Goal: Task Accomplishment & Management: Manage account settings

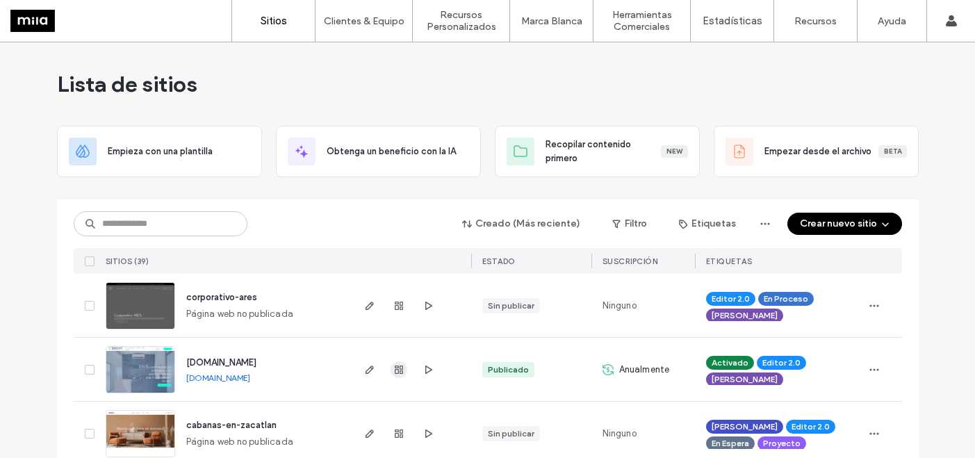
scroll to position [154, 0]
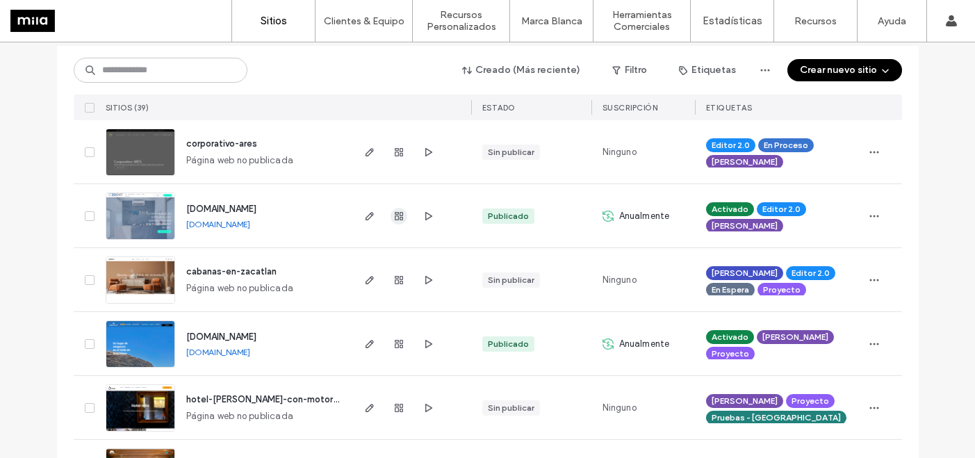
click at [393, 218] on icon "button" at bounding box center [398, 216] width 11 height 11
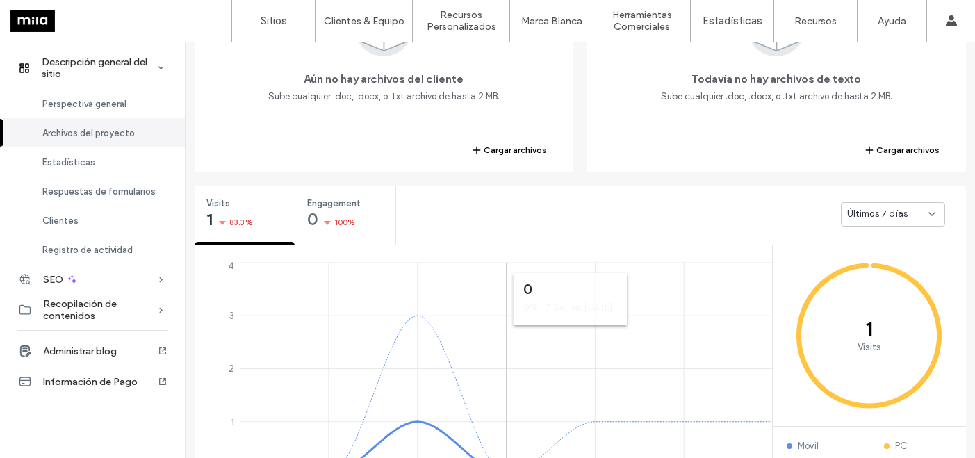
scroll to position [430, 0]
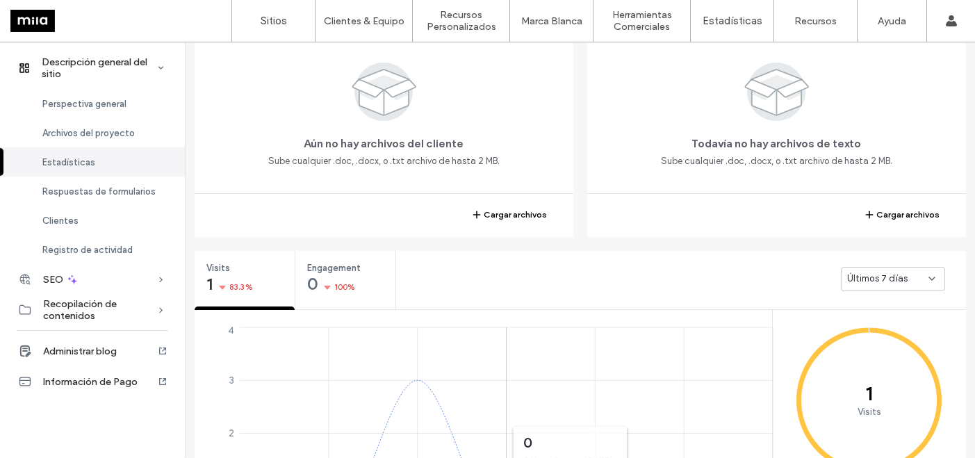
scroll to position [306, 0]
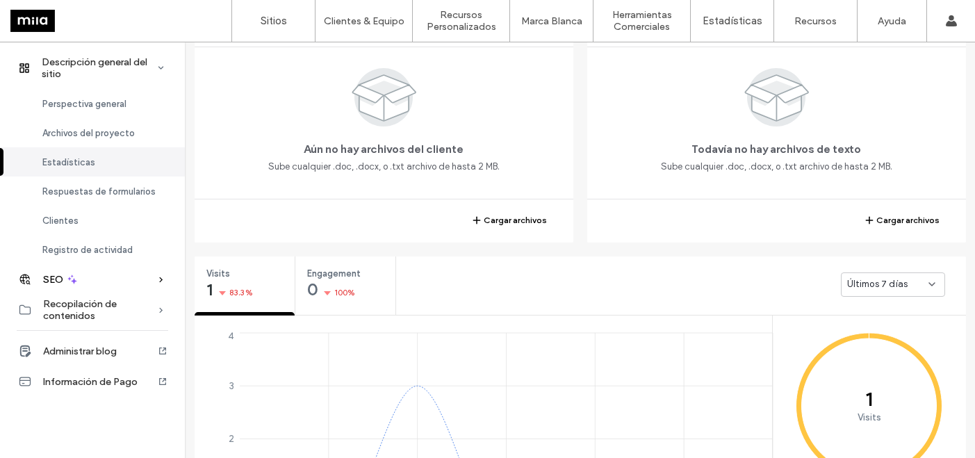
click at [104, 285] on div "SEO" at bounding box center [92, 279] width 185 height 31
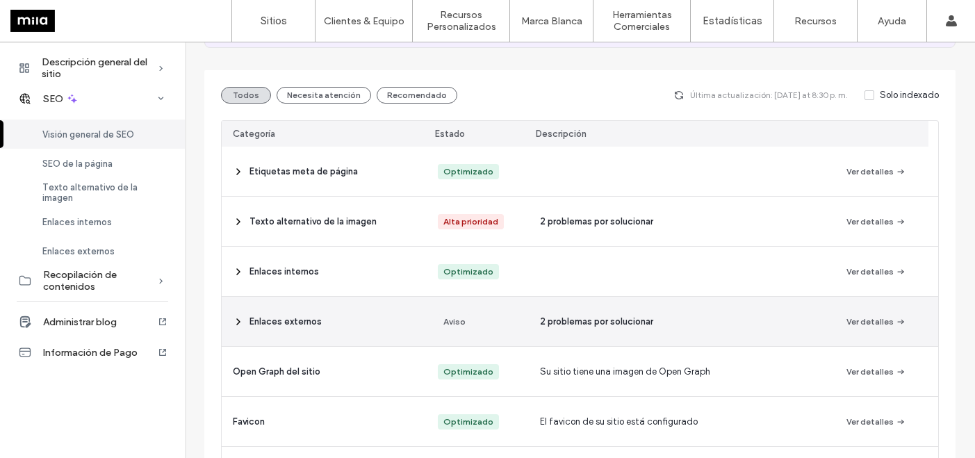
scroll to position [167, 0]
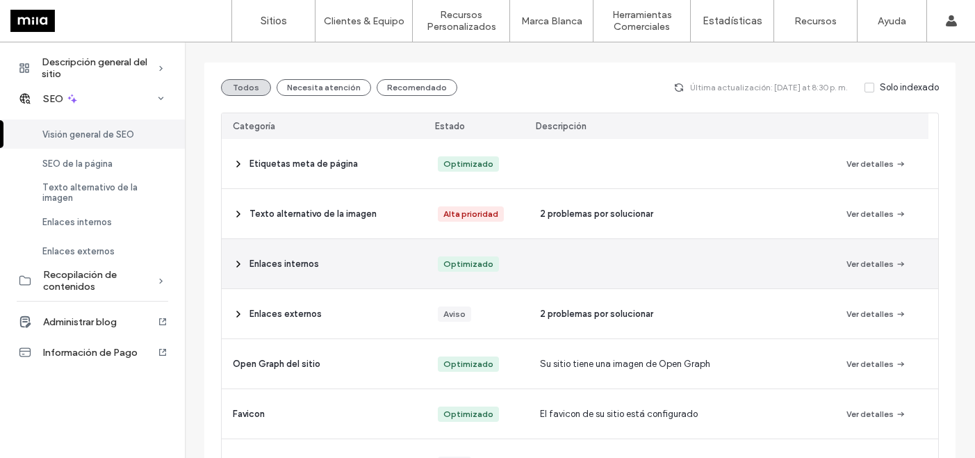
click at [238, 215] on icon at bounding box center [238, 213] width 11 height 11
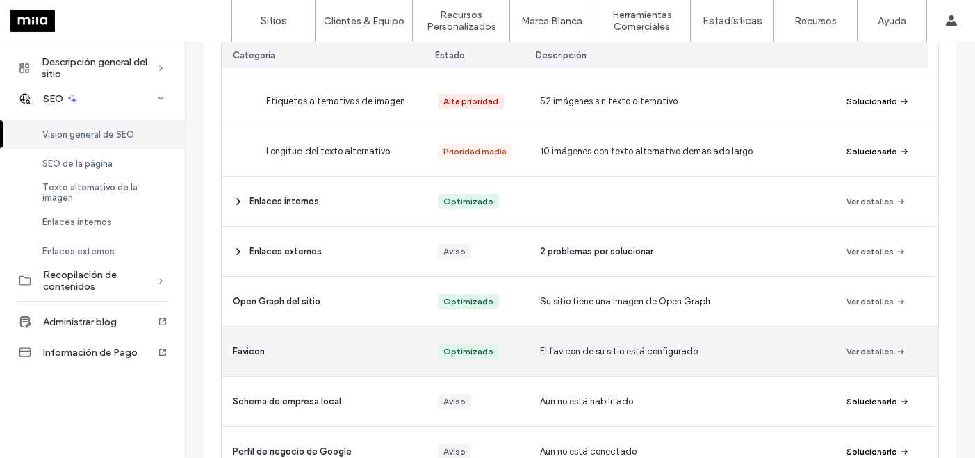
scroll to position [353, 0]
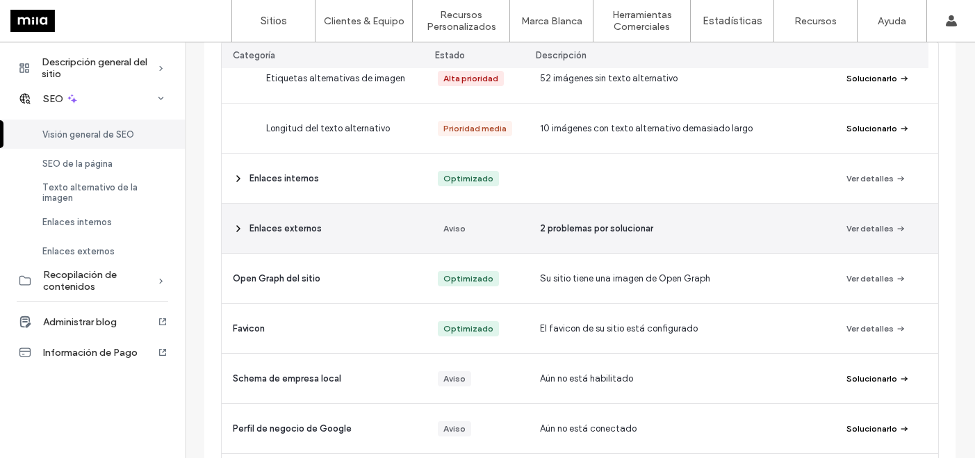
click at [598, 227] on span "2 problemas por solucionar" at bounding box center [596, 229] width 113 height 14
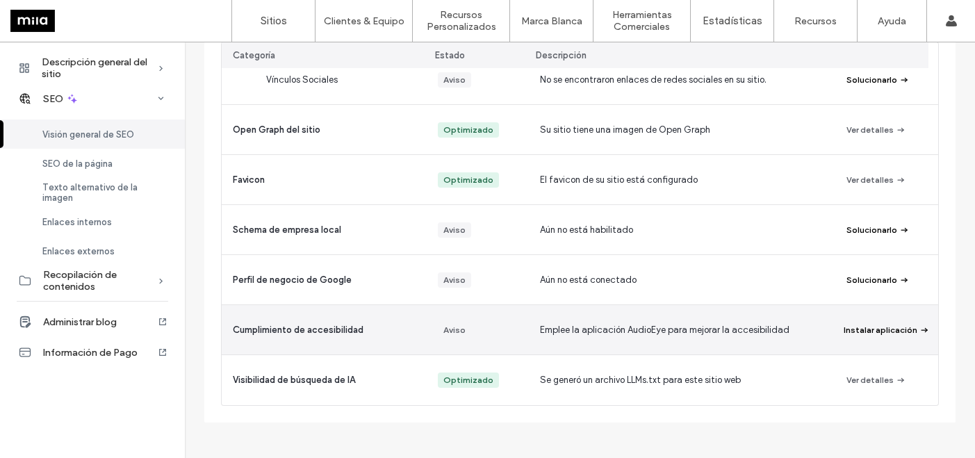
scroll to position [703, 0]
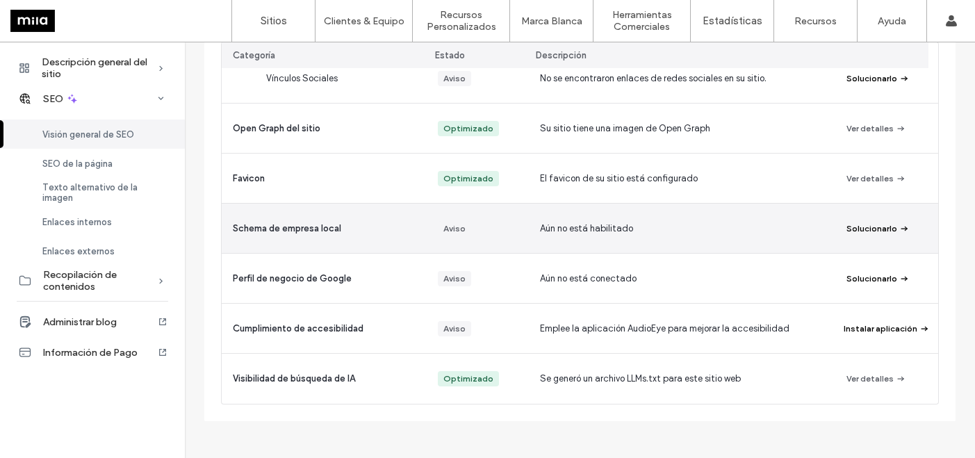
click at [858, 232] on button "Solucionarlo" at bounding box center [877, 228] width 63 height 17
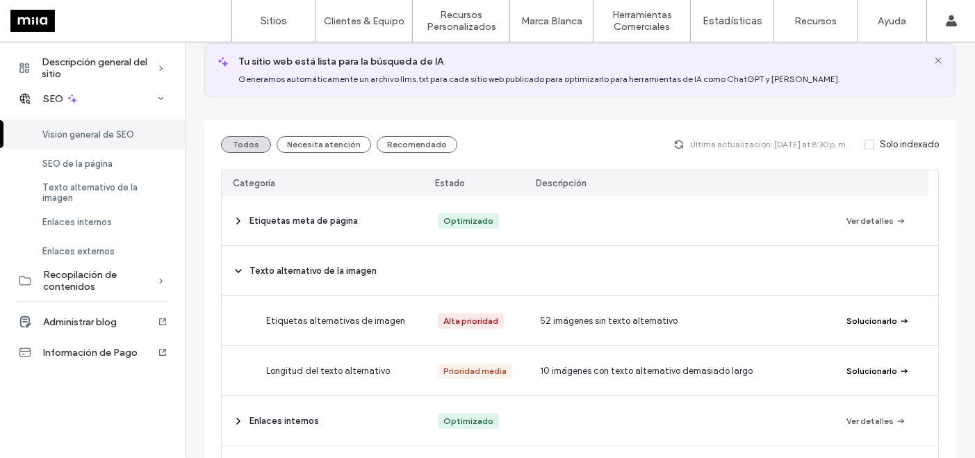
scroll to position [0, 0]
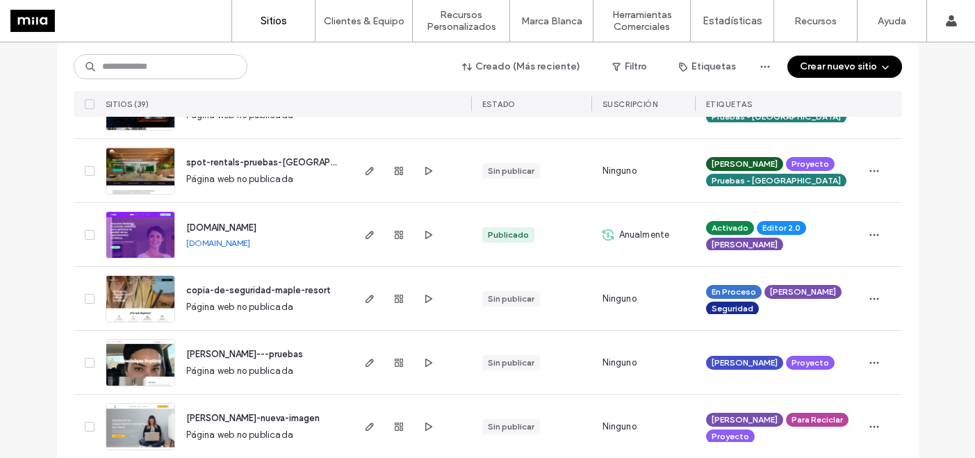
scroll to position [565, 0]
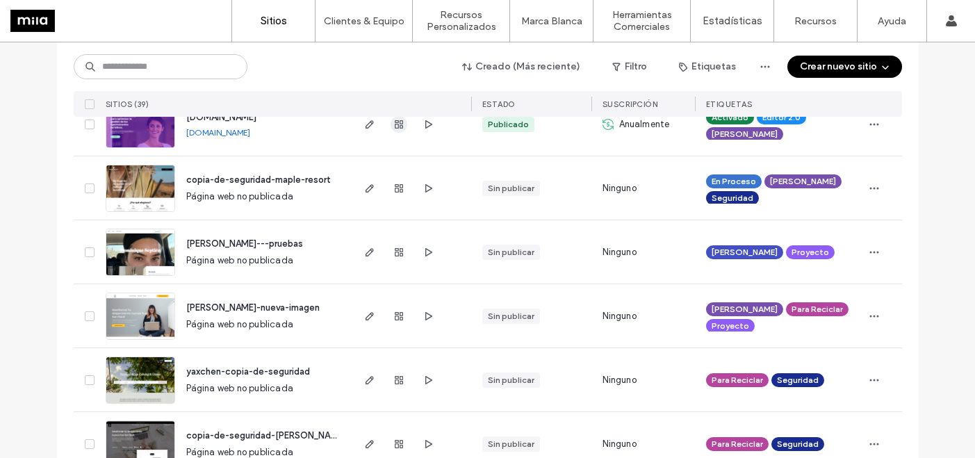
click at [393, 129] on span "button" at bounding box center [399, 124] width 17 height 17
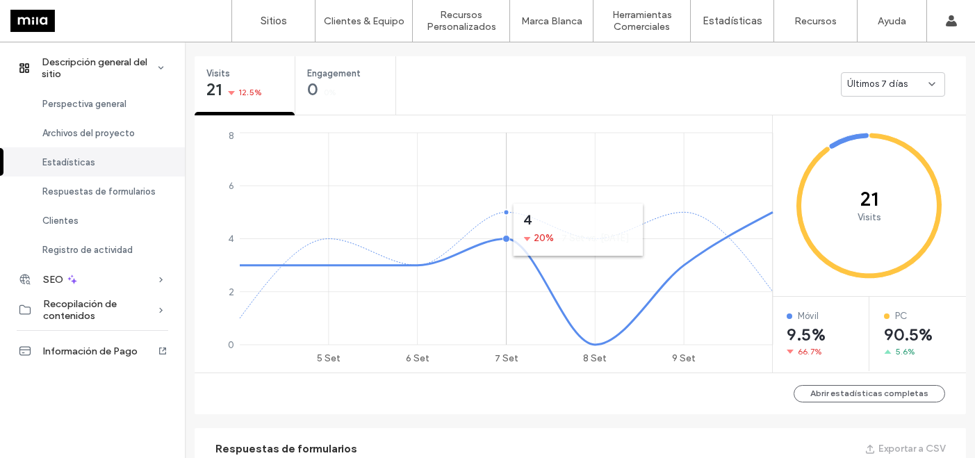
scroll to position [518, 0]
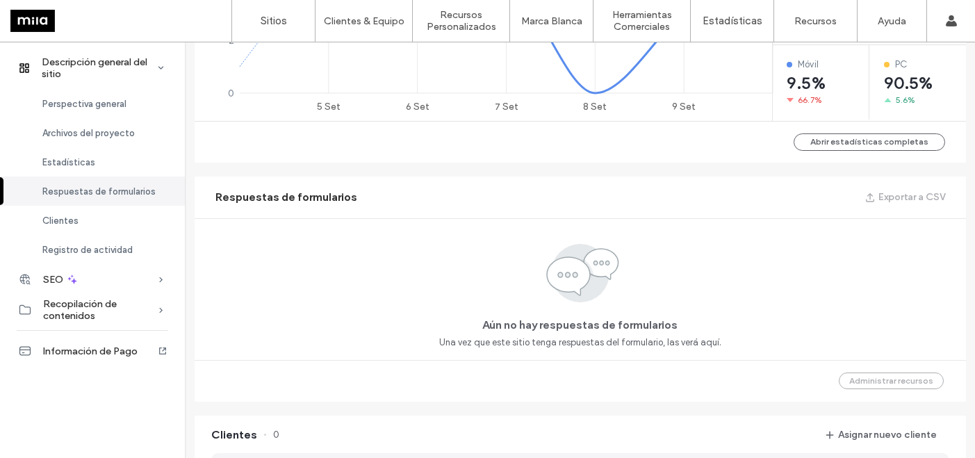
scroll to position [741, 0]
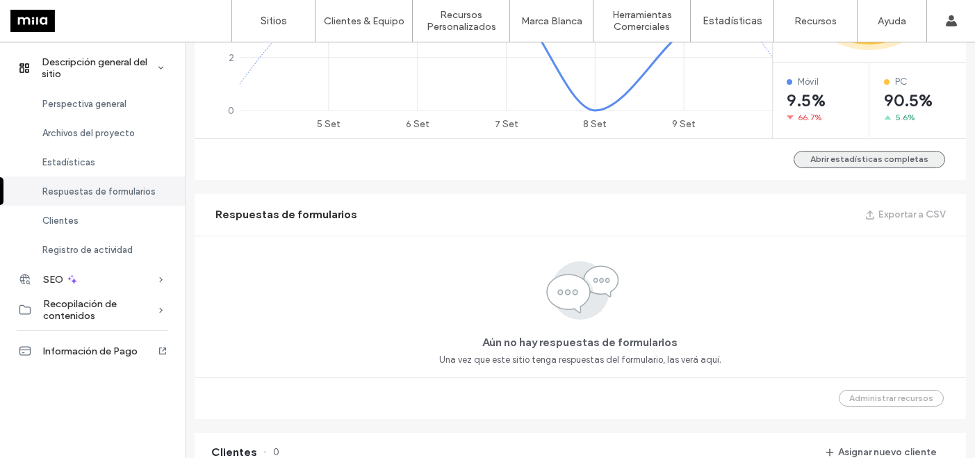
click at [851, 161] on button "Abrir estadísticas completas" at bounding box center [870, 159] width 152 height 17
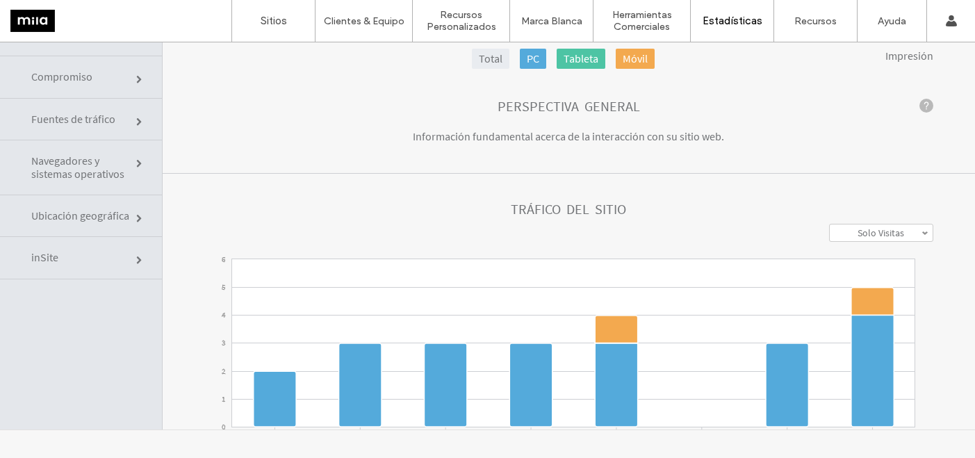
click at [106, 201] on link "Ubicación geográfica" at bounding box center [81, 216] width 162 height 42
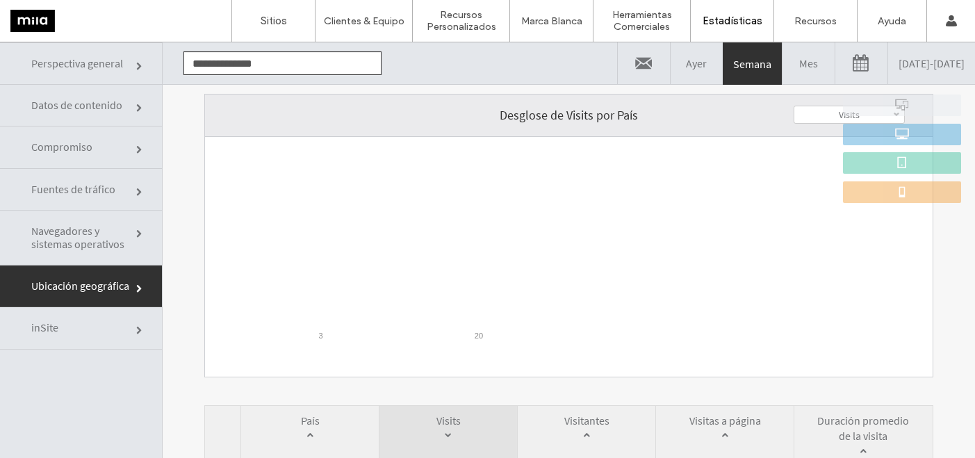
scroll to position [126, 0]
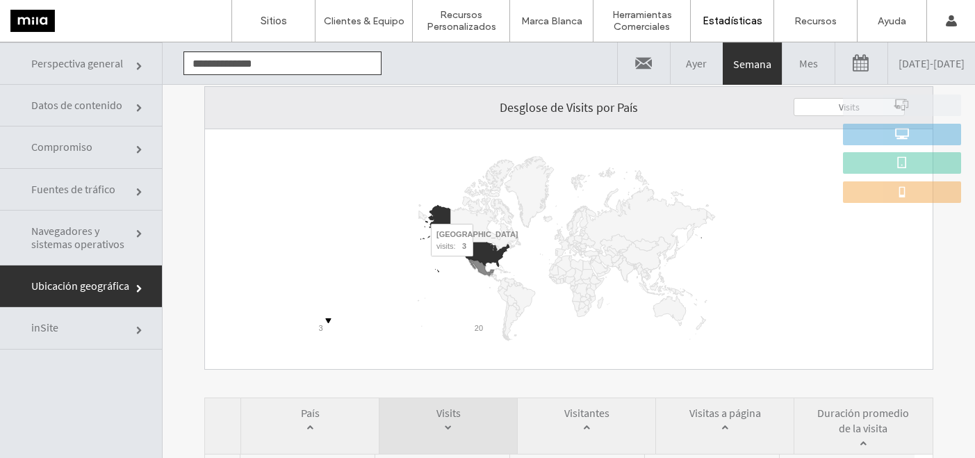
click at [477, 265] on icon "A chart." at bounding box center [481, 268] width 24 height 16
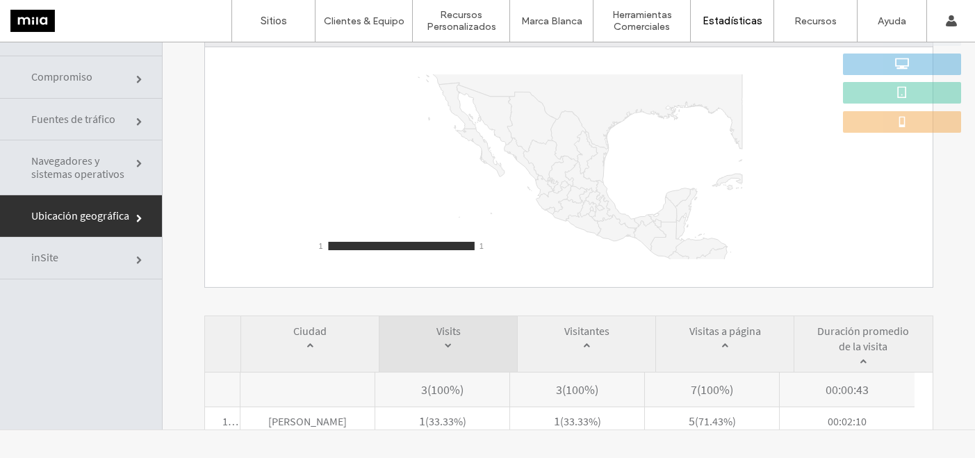
scroll to position [0, 0]
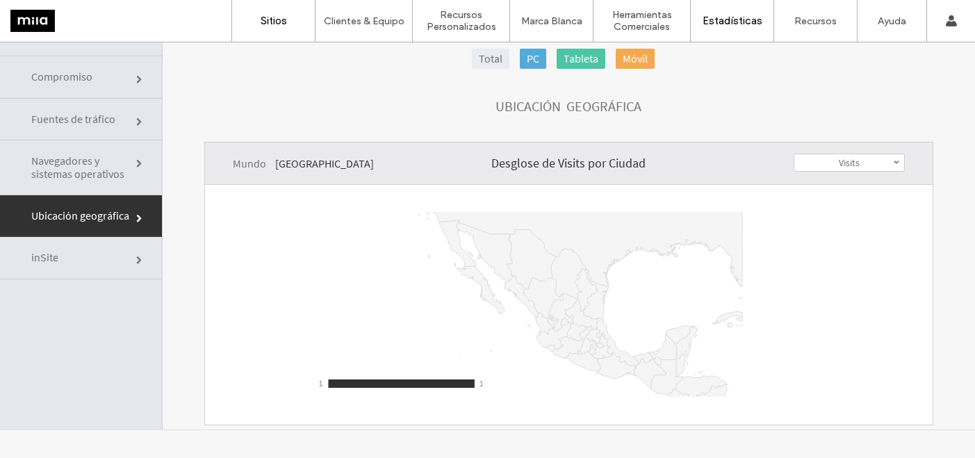
click at [265, 23] on label "Sitios" at bounding box center [274, 21] width 26 height 13
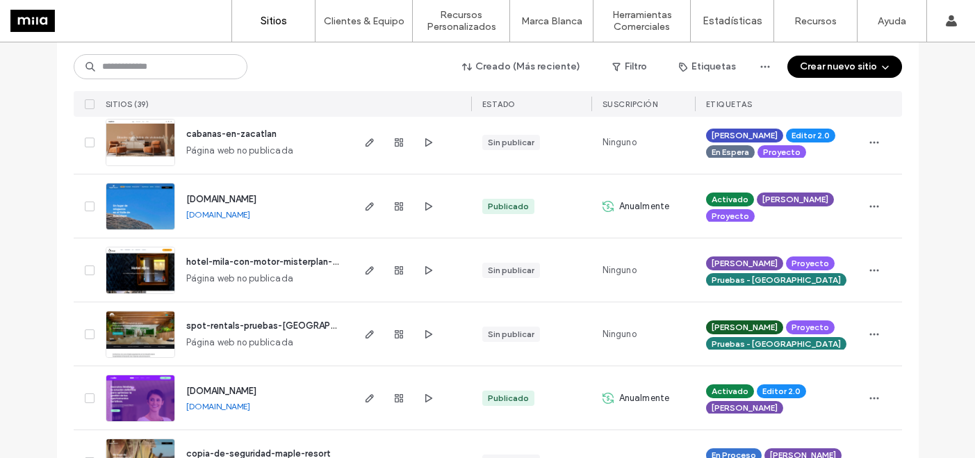
scroll to position [297, 0]
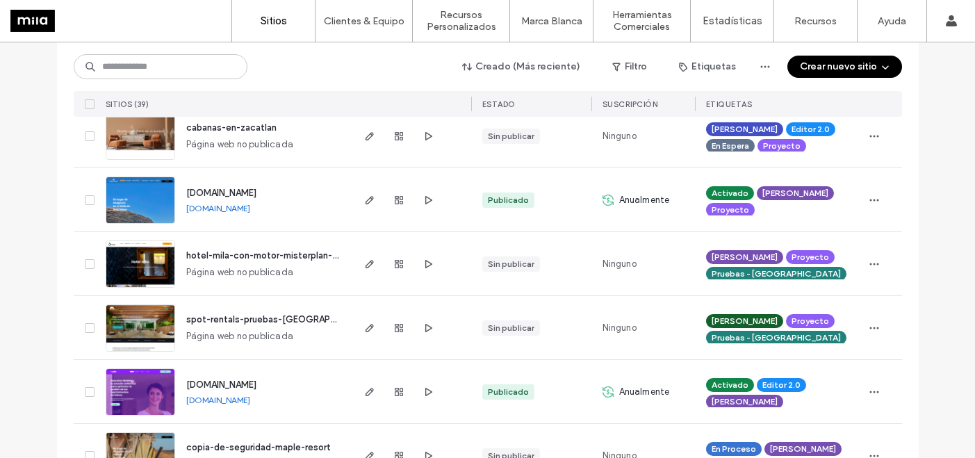
click at [222, 400] on link "www.iwallet.mx" at bounding box center [218, 400] width 64 height 10
click at [397, 395] on use "button" at bounding box center [399, 392] width 8 height 8
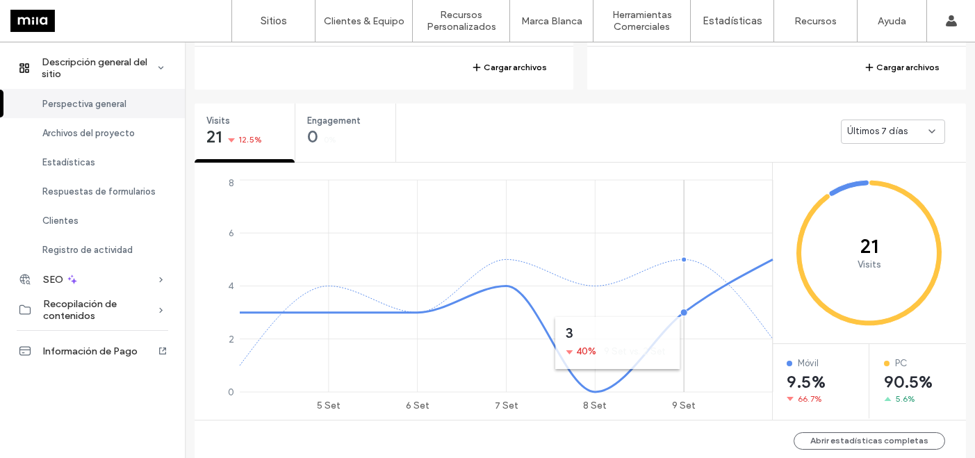
scroll to position [464, 0]
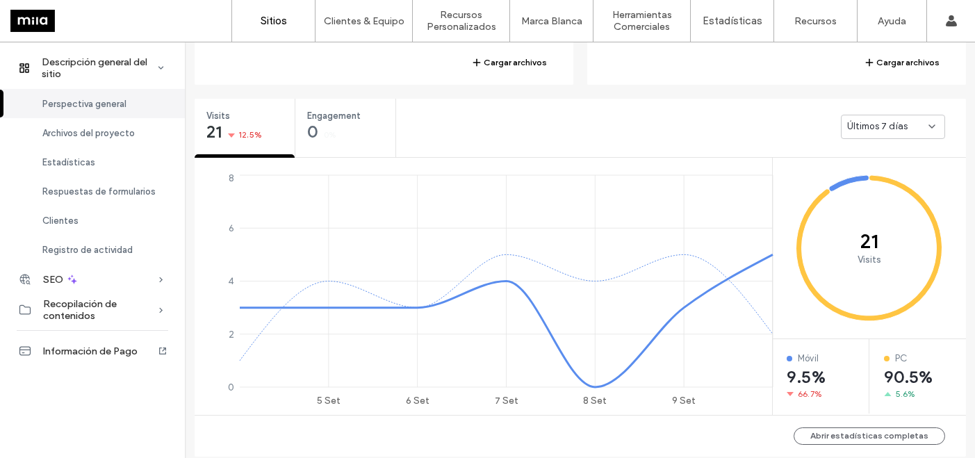
click at [255, 24] on link "Sitios" at bounding box center [273, 21] width 83 height 42
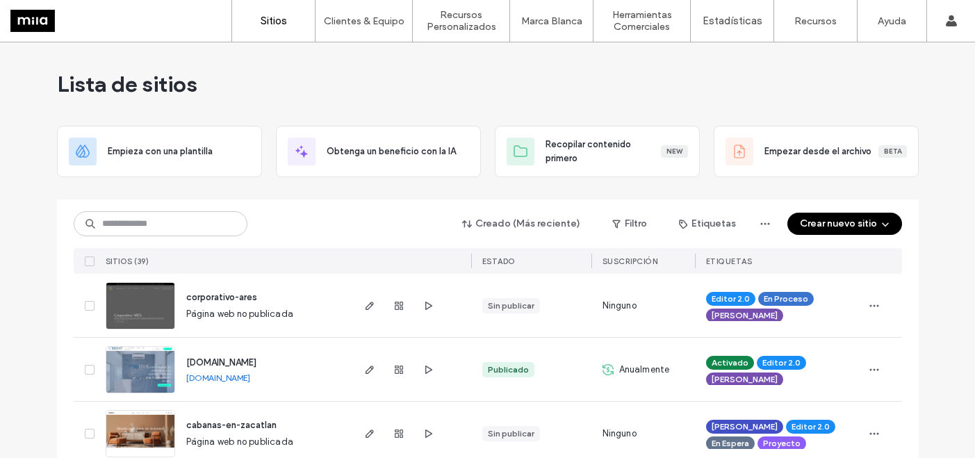
scroll to position [337, 0]
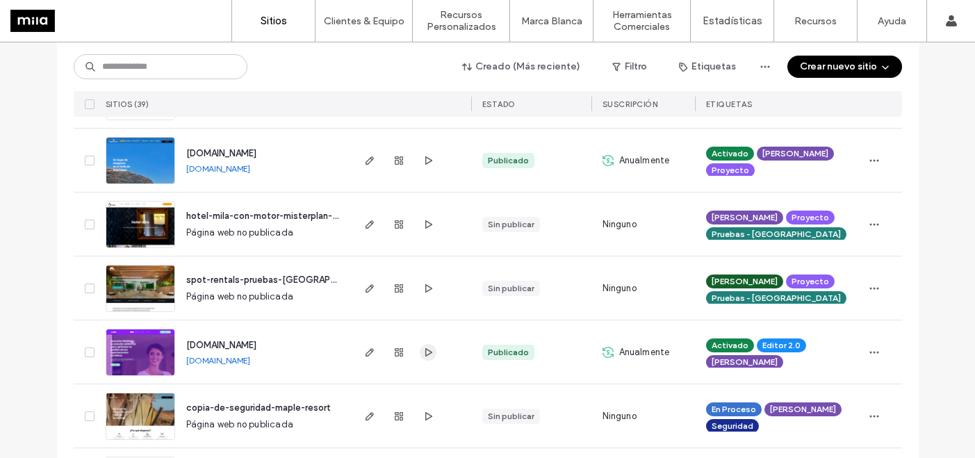
click at [425, 352] on use "button" at bounding box center [428, 351] width 7 height 8
